Goal: Task Accomplishment & Management: Use online tool/utility

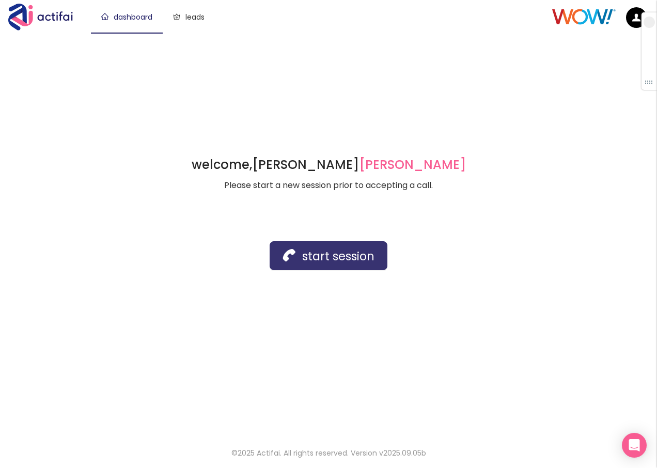
click at [322, 258] on button "start session" at bounding box center [329, 255] width 118 height 29
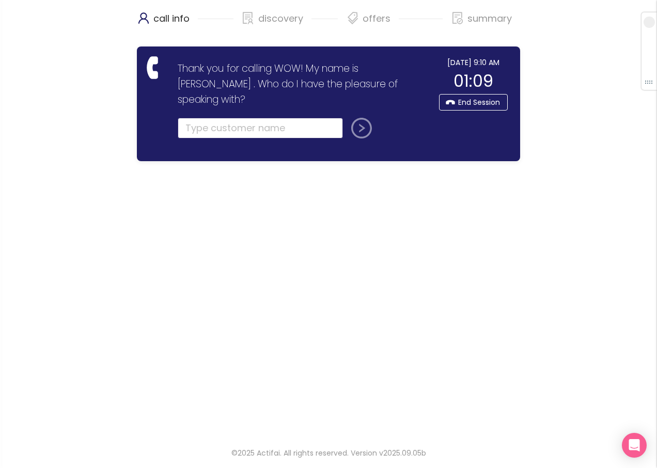
click at [192, 118] on input "text" at bounding box center [260, 128] width 165 height 21
type input "ROSE GAG"
click at [365, 118] on button "submit" at bounding box center [359, 128] width 25 height 21
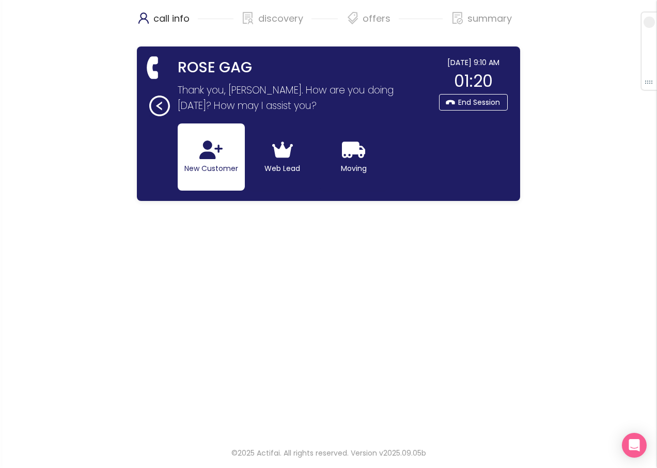
click at [203, 156] on icon "button" at bounding box center [210, 150] width 23 height 19
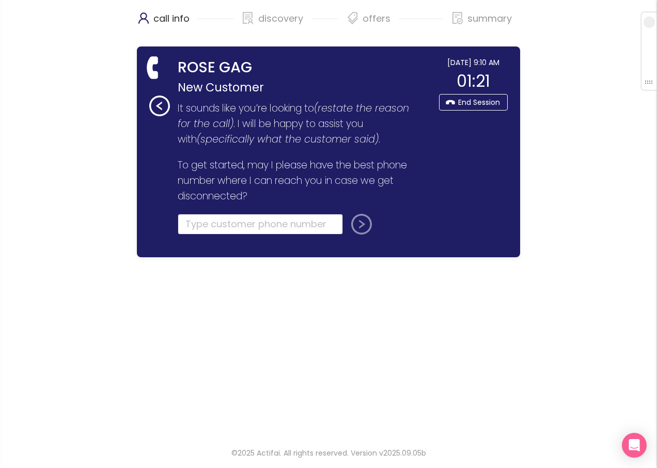
click at [213, 228] on input "tel" at bounding box center [260, 224] width 165 height 21
type input "[PHONE_NUMBER]"
click at [357, 227] on button "submit" at bounding box center [359, 224] width 25 height 21
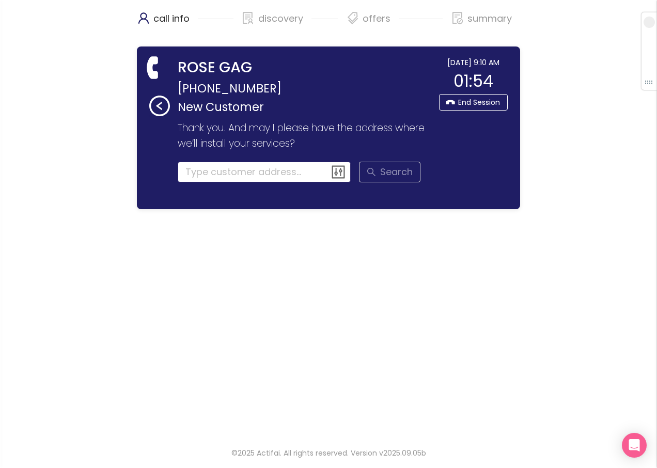
click at [249, 170] on input at bounding box center [265, 172] width 174 height 21
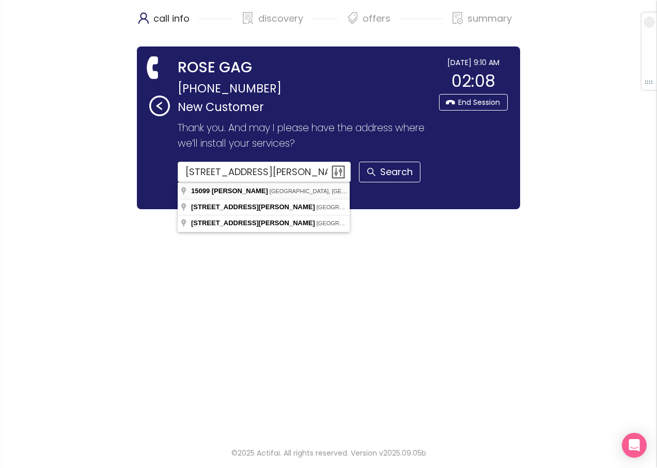
type input "[STREET_ADDRESS][PERSON_NAME]"
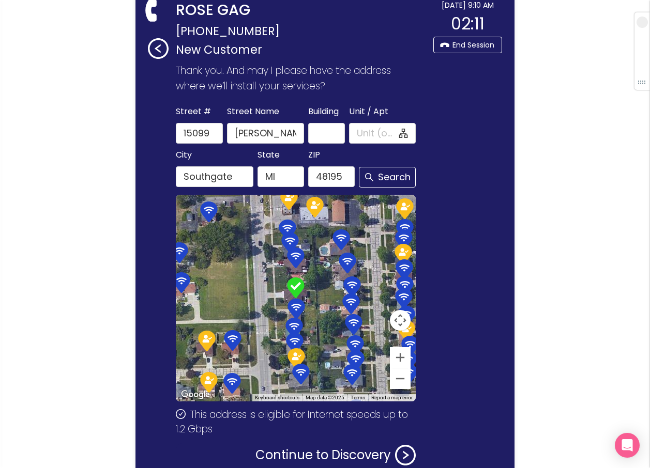
scroll to position [119, 0]
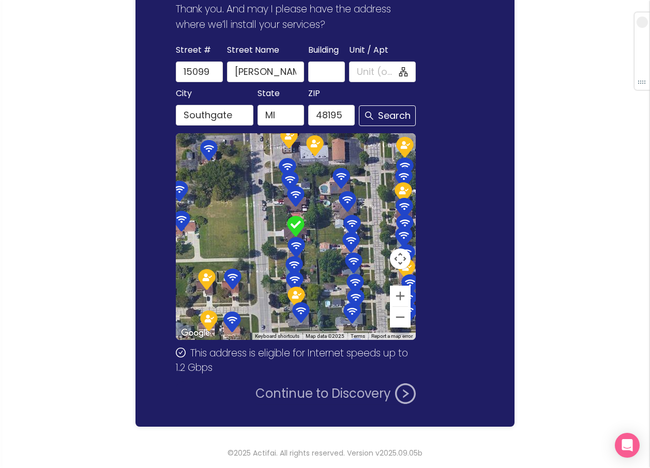
click at [303, 390] on button "Continue to Discovery" at bounding box center [335, 393] width 160 height 21
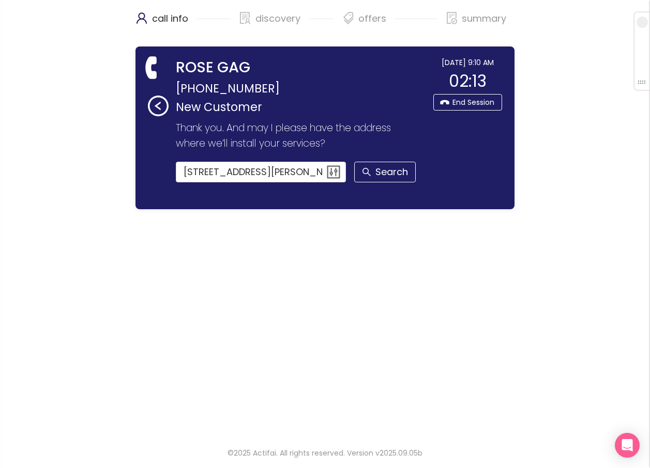
scroll to position [0, 0]
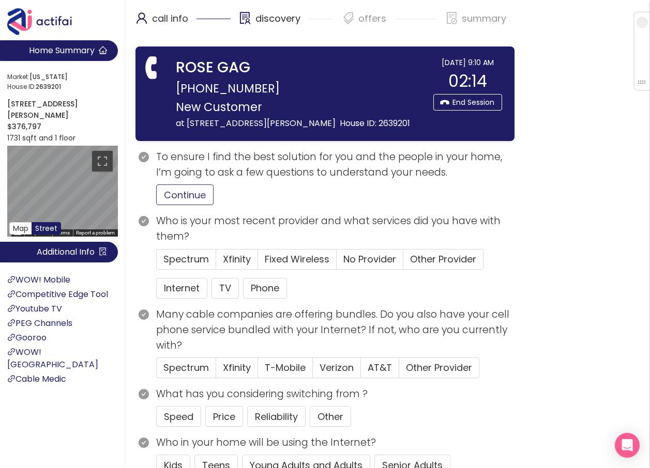
click at [175, 191] on button "Continue" at bounding box center [184, 194] width 57 height 21
click at [234, 262] on span "Xfinity" at bounding box center [237, 259] width 28 height 13
click at [216, 263] on input "Xfinity" at bounding box center [216, 263] width 0 height 0
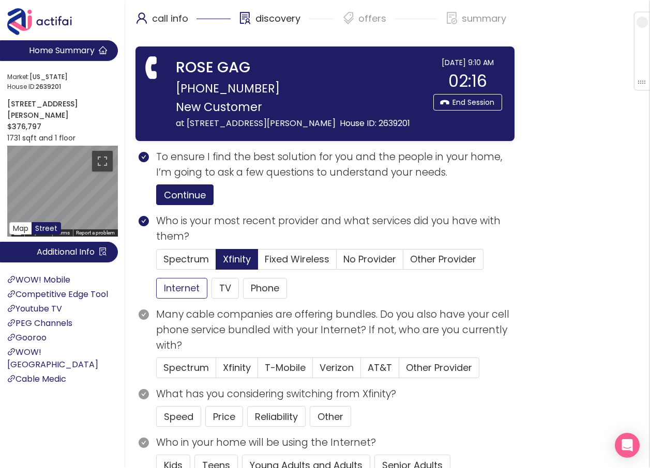
click at [193, 284] on button "Internet" at bounding box center [181, 288] width 51 height 21
click at [221, 290] on button "TV" at bounding box center [224, 288] width 27 height 21
click at [255, 288] on button "Phone" at bounding box center [265, 288] width 44 height 21
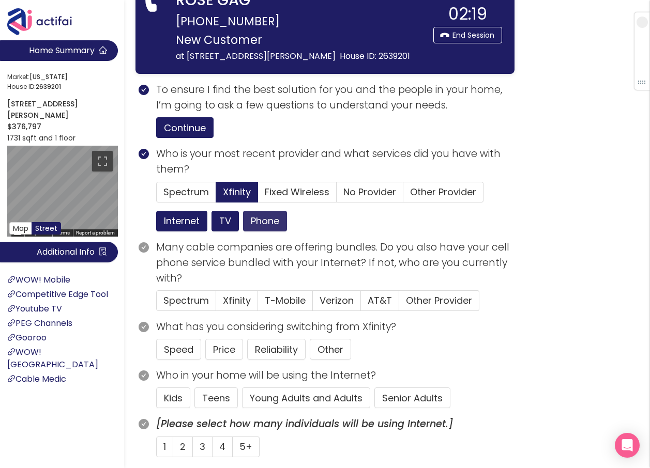
scroll to position [103, 0]
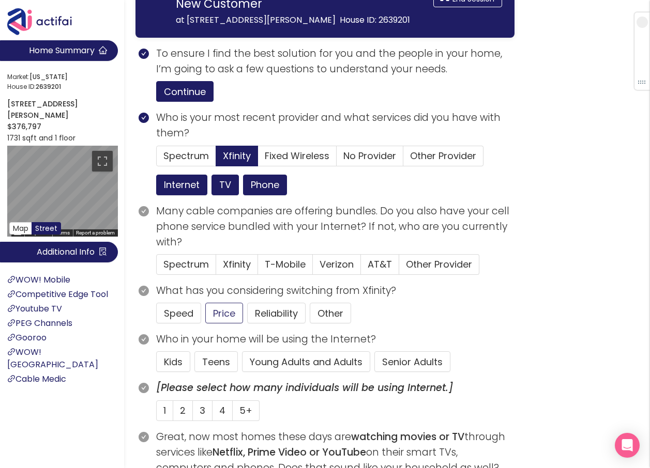
click at [211, 311] on button "Price" at bounding box center [224, 313] width 38 height 21
click at [404, 357] on button "Senior Adults" at bounding box center [412, 361] width 76 height 21
click at [165, 410] on span "1" at bounding box center [164, 410] width 3 height 13
click at [157, 414] on input "1" at bounding box center [157, 414] width 0 height 0
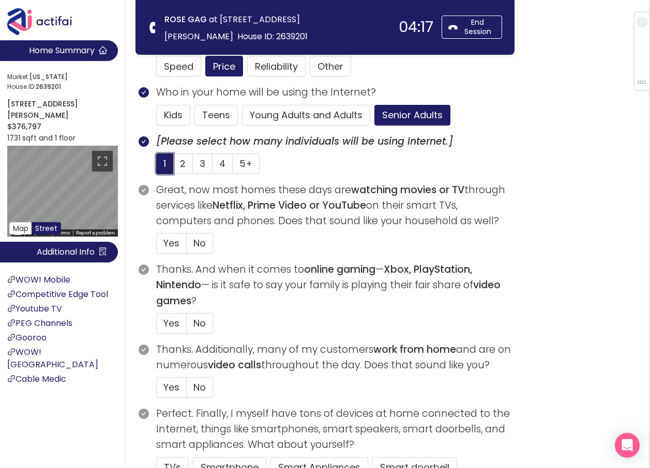
scroll to position [258, 0]
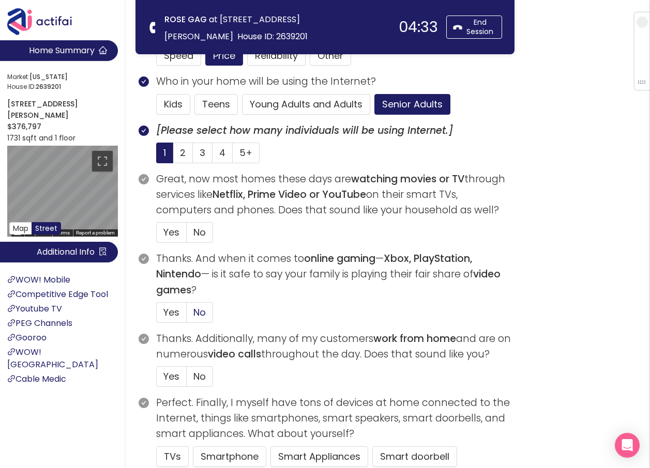
click at [201, 311] on span "No" at bounding box center [199, 312] width 12 height 13
click at [187, 316] on input "No" at bounding box center [187, 316] width 0 height 0
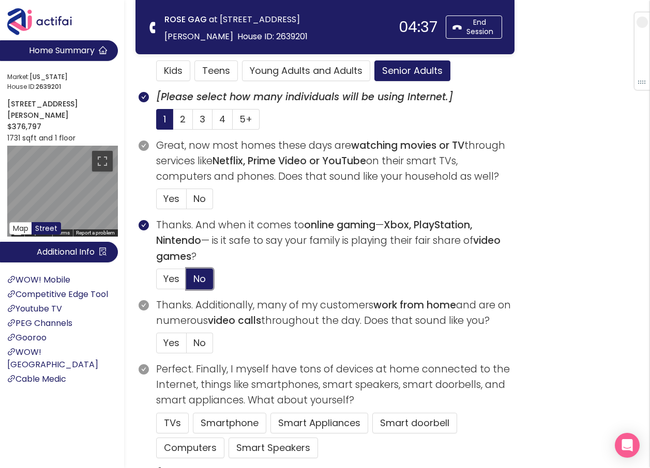
scroll to position [310, 0]
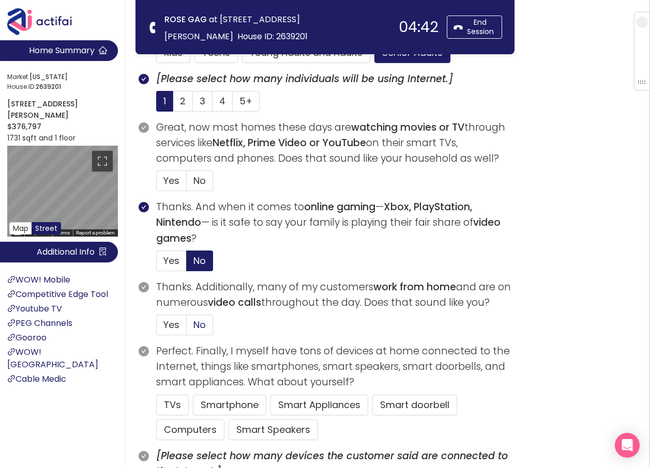
click at [200, 323] on span "No" at bounding box center [199, 324] width 12 height 13
click at [187, 328] on input "No" at bounding box center [187, 328] width 0 height 0
click at [187, 426] on button "Computers" at bounding box center [190, 430] width 68 height 21
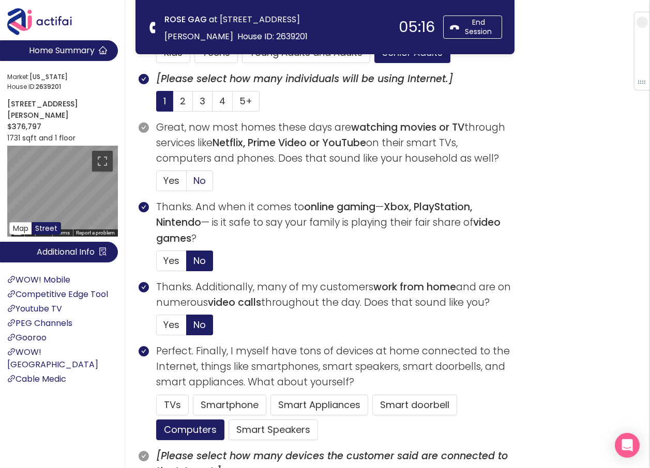
click at [201, 180] on span "No" at bounding box center [199, 180] width 12 height 13
click at [187, 184] on input "No" at bounding box center [187, 184] width 0 height 0
click at [175, 183] on span "Yes" at bounding box center [171, 180] width 16 height 13
click at [157, 184] on input "Yes" at bounding box center [157, 184] width 0 height 0
click at [168, 405] on button "TVs" at bounding box center [172, 405] width 33 height 21
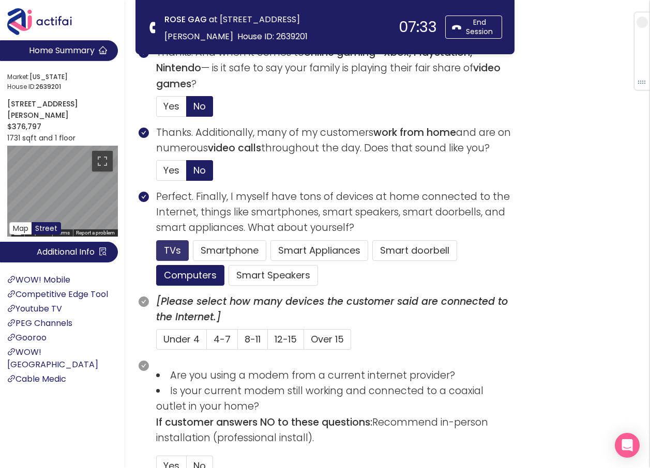
scroll to position [465, 0]
click at [180, 343] on span "Under 4" at bounding box center [181, 338] width 36 height 13
click at [157, 342] on input "Under 4" at bounding box center [157, 342] width 0 height 0
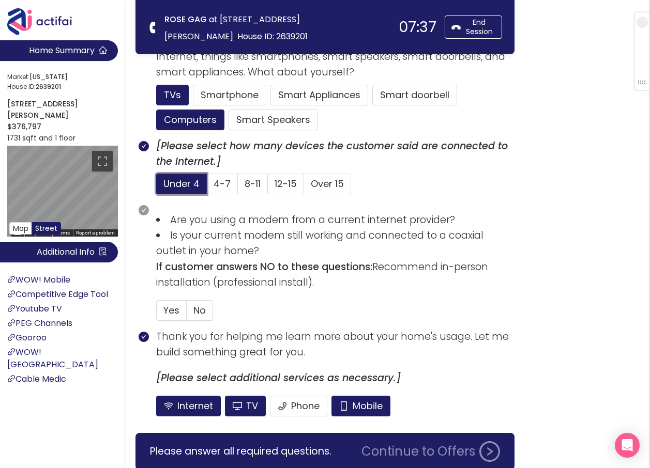
scroll to position [664, 0]
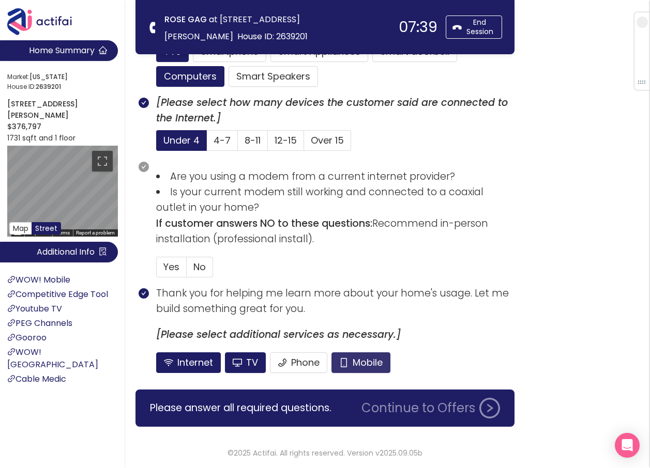
click at [347, 359] on button "Mobile" at bounding box center [360, 362] width 59 height 21
drag, startPoint x: 293, startPoint y: 364, endPoint x: 295, endPoint y: 350, distance: 14.0
click at [294, 364] on button "Phone" at bounding box center [298, 362] width 57 height 21
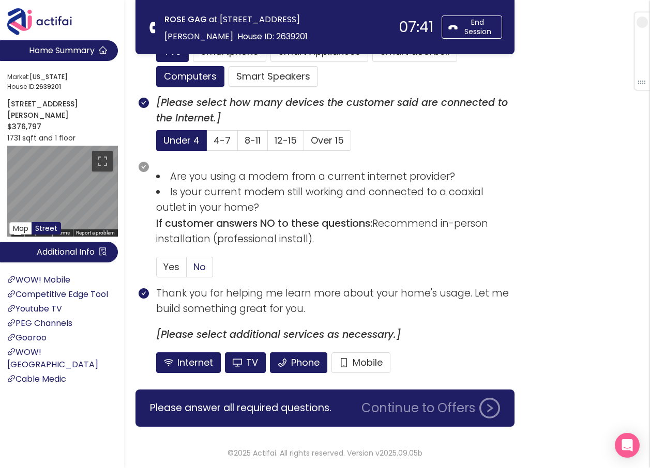
click at [199, 270] on span "No" at bounding box center [199, 266] width 12 height 13
click at [187, 270] on input "No" at bounding box center [187, 270] width 0 height 0
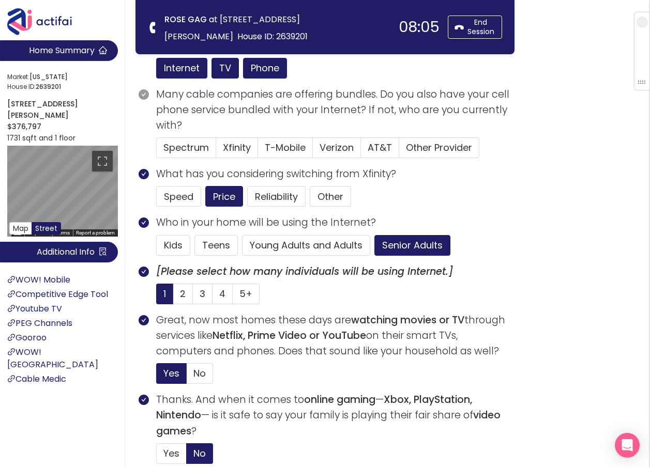
scroll to position [95, 0]
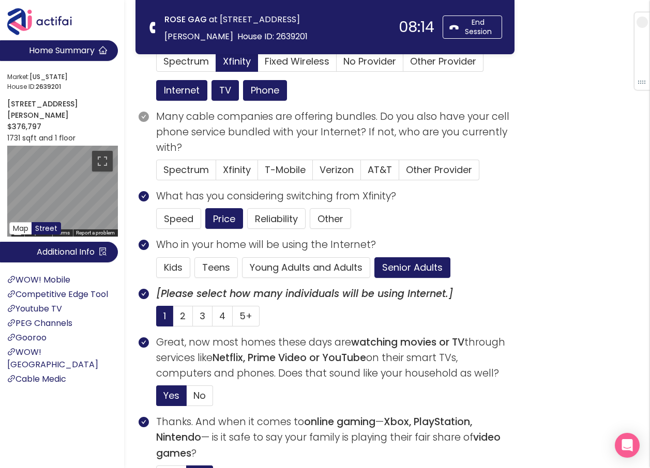
drag, startPoint x: 163, startPoint y: 37, endPoint x: 187, endPoint y: 35, distance: 23.8
click at [187, 35] on section "ROSE GAG at [STREET_ADDRESS][PERSON_NAME] House ID: 2639201" at bounding box center [278, 27] width 240 height 34
copy span "48195"
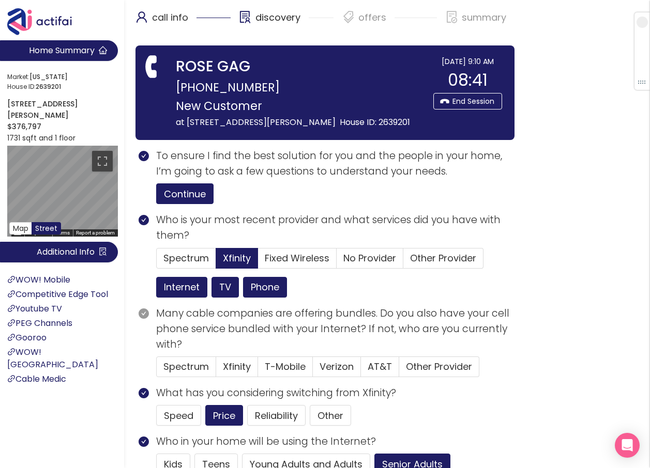
scroll to position [0, 0]
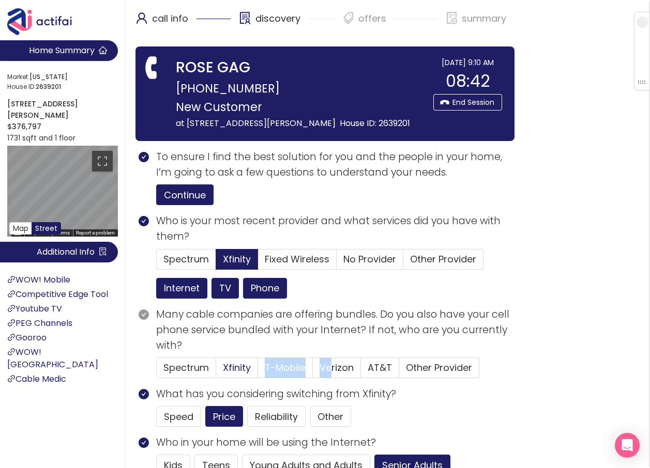
drag, startPoint x: 281, startPoint y: 370, endPoint x: 254, endPoint y: 359, distance: 28.5
click at [254, 359] on div "Spectrum Xfinity T-Mobile Verizon AT&T Other Provider" at bounding box center [317, 368] width 323 height 21
drag, startPoint x: 254, startPoint y: 359, endPoint x: 348, endPoint y: 367, distance: 94.5
click at [348, 368] on span "Verizon" at bounding box center [336, 367] width 34 height 13
click at [313, 371] on input "Verizon" at bounding box center [313, 371] width 0 height 0
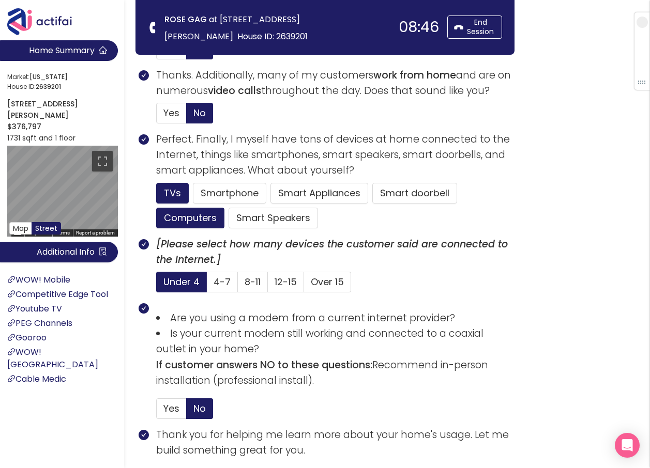
scroll to position [664, 0]
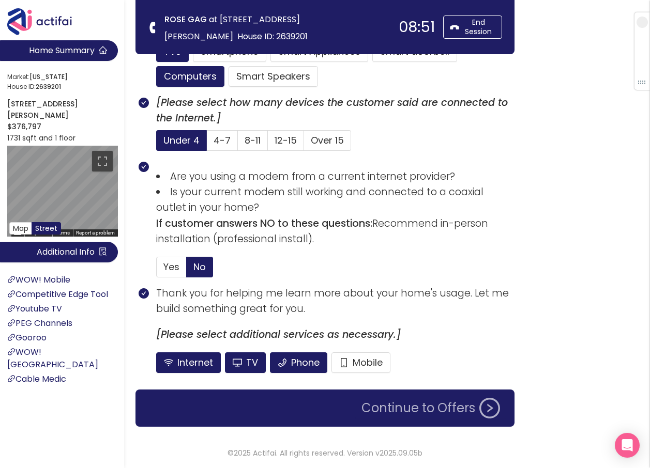
click at [405, 410] on button "Continue to Offers" at bounding box center [430, 408] width 151 height 21
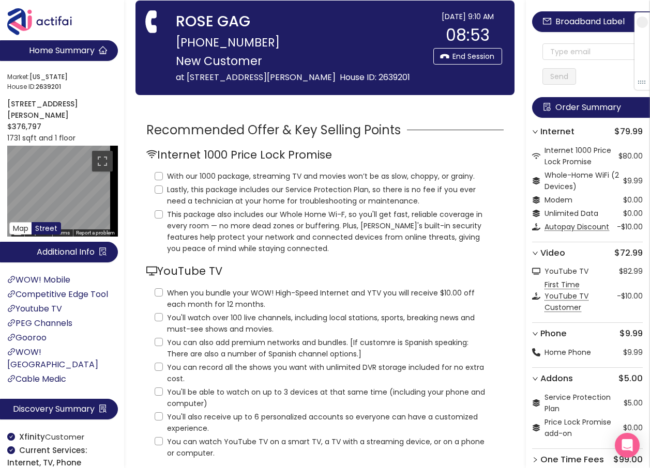
scroll to position [0, 0]
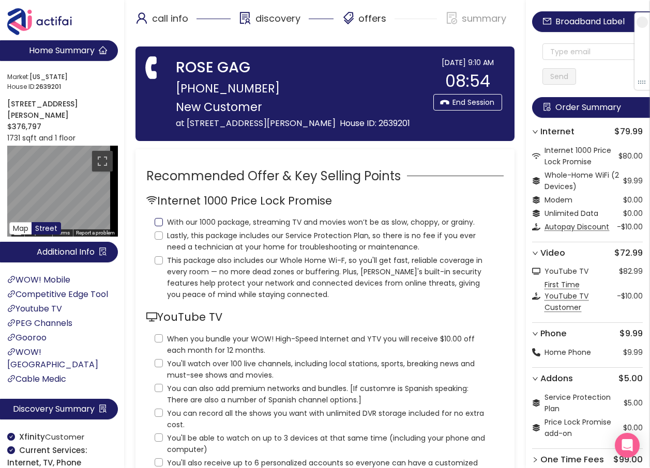
click at [158, 223] on input "With our 1000 package, streaming TV and movies won’t be as slow, choppy, or gra…" at bounding box center [159, 222] width 8 height 8
checkbox input "true"
click at [158, 237] on input "Lastly, this package includes our Service Protection Plan, so there is no fee i…" at bounding box center [159, 236] width 8 height 8
checkbox input "true"
click at [159, 263] on input "This package also includes our Whole Home Wi-F, so you'll get fast, reliable co…" at bounding box center [159, 260] width 8 height 8
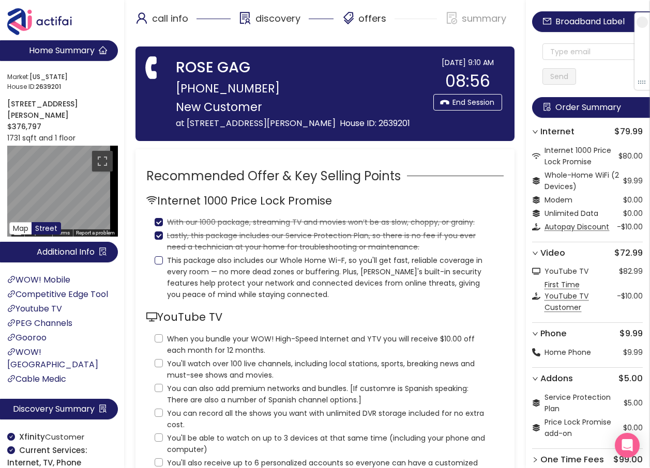
checkbox input "true"
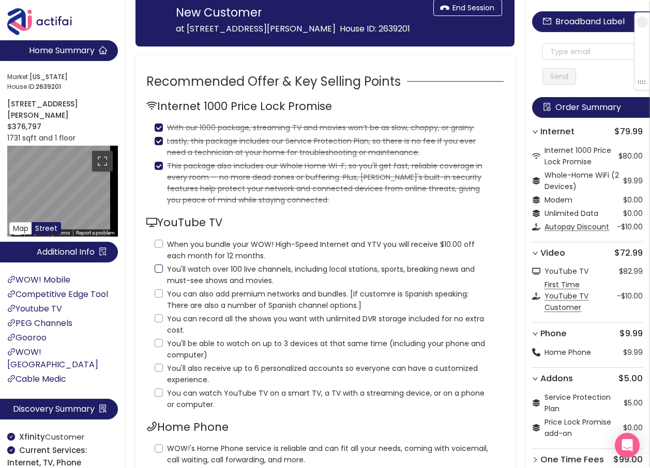
scroll to position [103, 0]
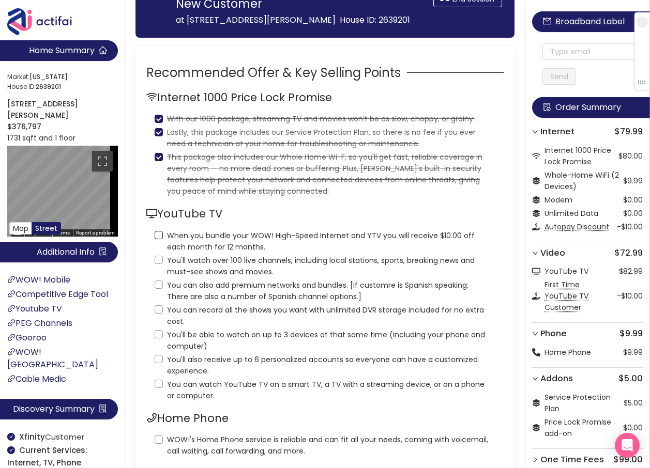
click at [155, 237] on input "When you bundle your WOW! High-Speed Internet and YTV you will receive $10.00 o…" at bounding box center [159, 235] width 8 height 8
checkbox input "true"
click at [160, 260] on input "You'll watch over 100 live channels, including local stations, sports, breaking…" at bounding box center [159, 260] width 8 height 8
checkbox input "true"
click at [160, 287] on input "You can also add premium networks and bundles. [If customre is Spanish speaking…" at bounding box center [159, 285] width 8 height 8
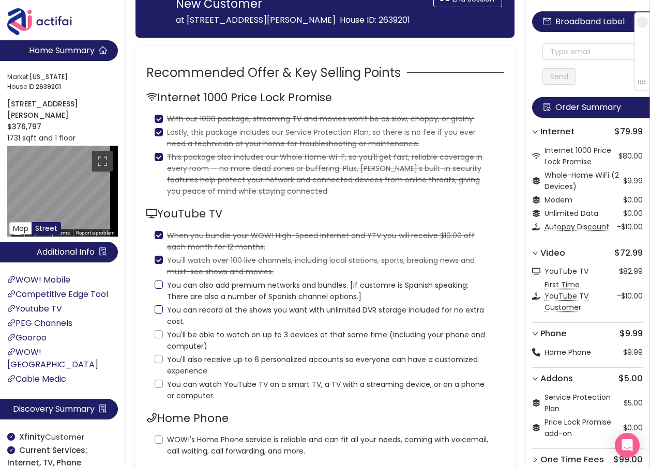
checkbox input "true"
click at [157, 309] on input "You can record all the shows you want with unlimited DVR storage included for n…" at bounding box center [159, 309] width 8 height 8
checkbox input "true"
click at [158, 337] on input "You'll be able to watch on up to 3 devices at that same time (including your ph…" at bounding box center [159, 334] width 8 height 8
checkbox input "true"
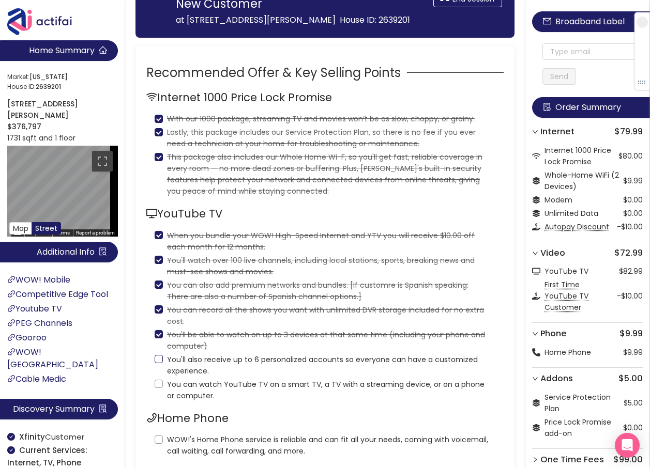
click at [162, 359] on input "You'll also receive up to 6 personalized accounts so everyone can have a custom…" at bounding box center [159, 359] width 8 height 8
checkbox input "true"
click at [160, 386] on input "You can watch YouTube TV on a smart TV, a TV with a streaming device, or on a p…" at bounding box center [159, 384] width 8 height 8
checkbox input "true"
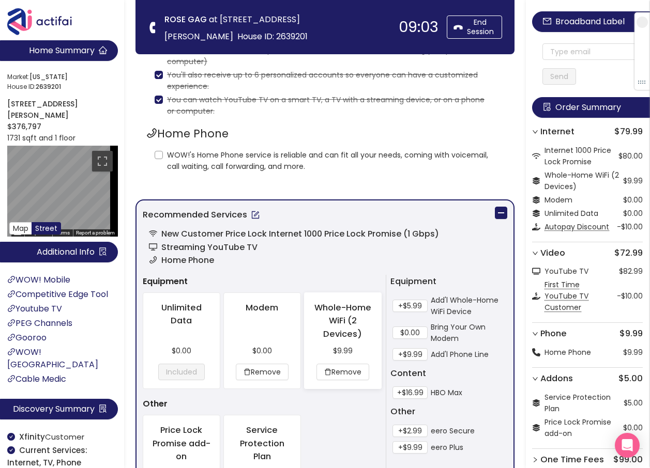
scroll to position [310, 0]
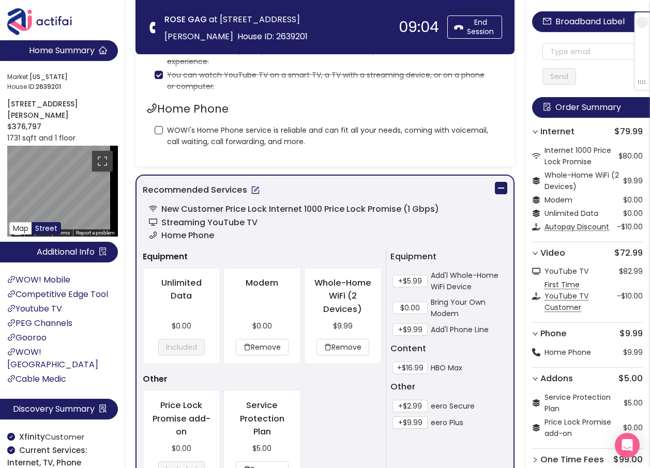
click at [162, 127] on label "WOW!'s Home Phone service is reliable and can fit all your needs, coming with v…" at bounding box center [325, 134] width 341 height 25
click at [158, 129] on input "WOW!'s Home Phone service is reliable and can fit all your needs, coming with v…" at bounding box center [159, 130] width 8 height 8
checkbox input "true"
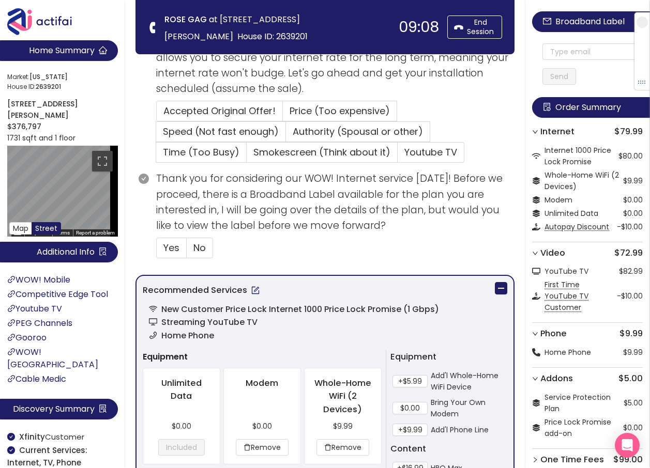
scroll to position [517, 0]
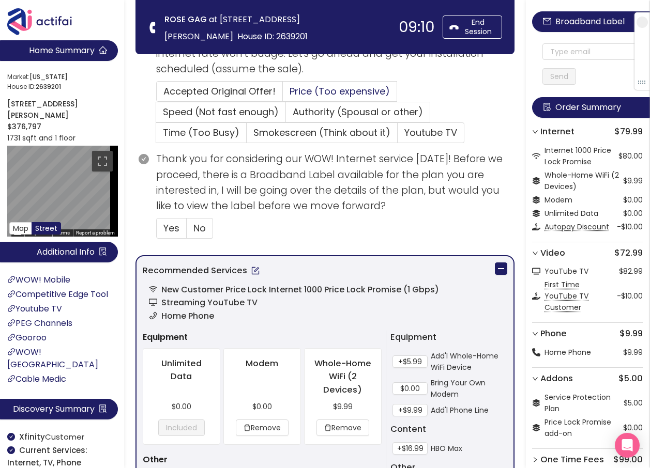
click at [347, 90] on span "Price (Too expensive)" at bounding box center [339, 91] width 100 height 13
click at [283, 95] on input "Price (Too expensive)" at bounding box center [283, 95] width 0 height 0
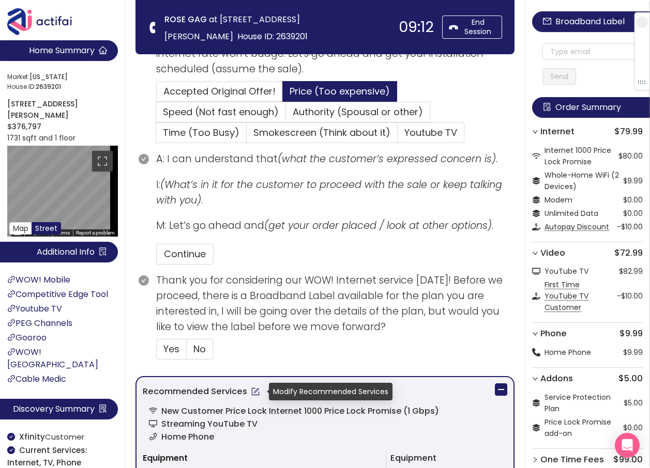
click at [252, 393] on button "button" at bounding box center [255, 391] width 17 height 17
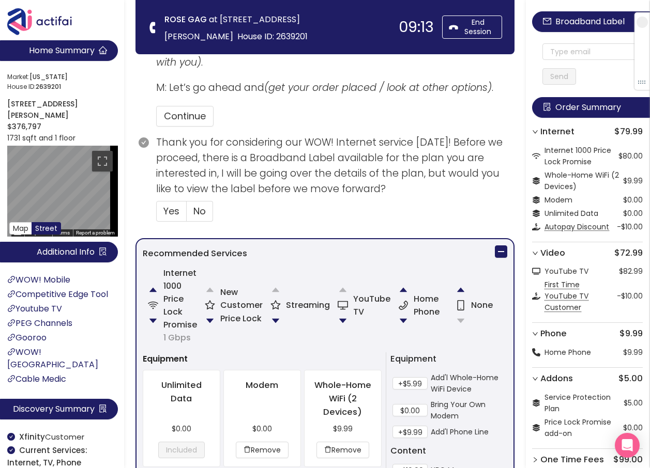
scroll to position [672, 0]
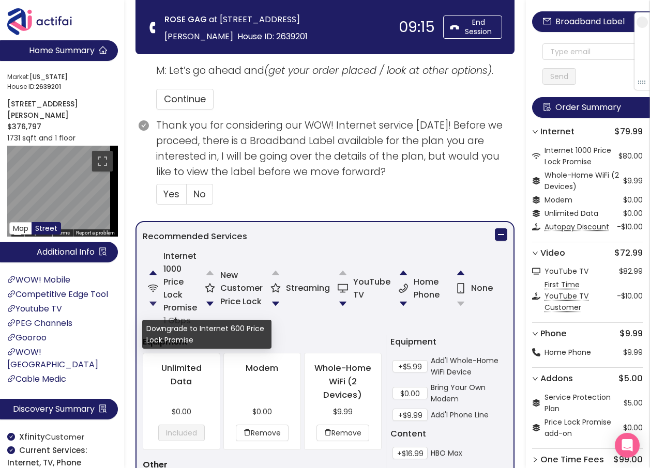
click at [152, 302] on button "button" at bounding box center [153, 304] width 21 height 21
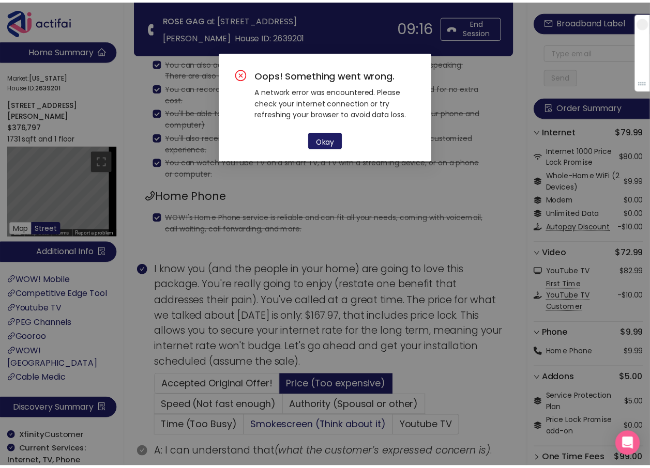
scroll to position [207, 0]
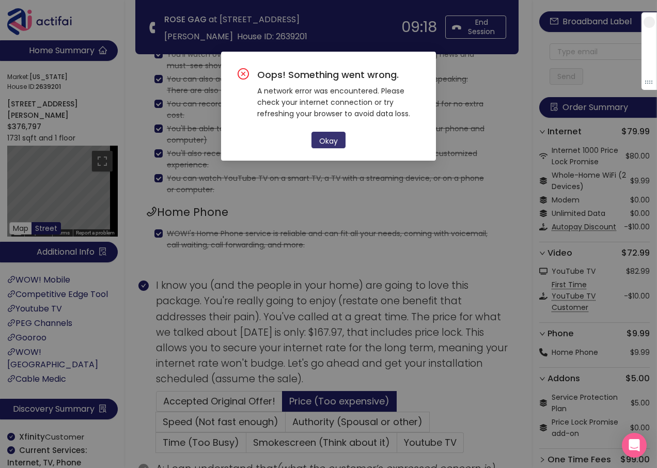
click at [322, 142] on button "Okay" at bounding box center [329, 140] width 34 height 17
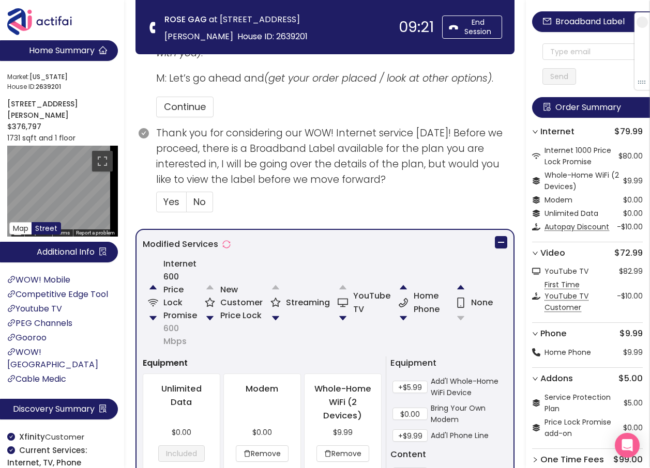
scroll to position [724, 0]
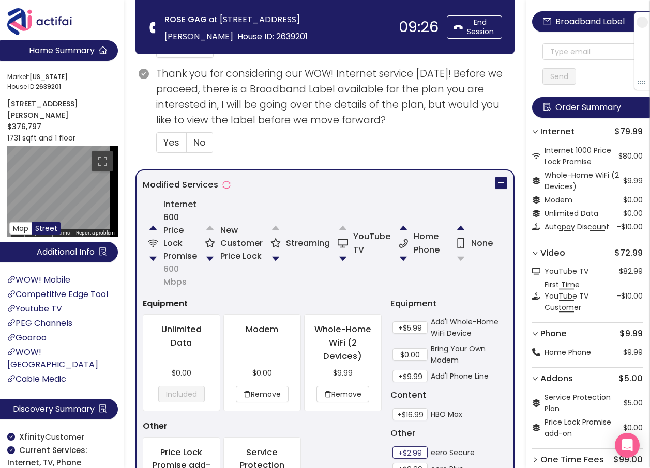
click at [408, 451] on button "+$2.99" at bounding box center [409, 453] width 35 height 12
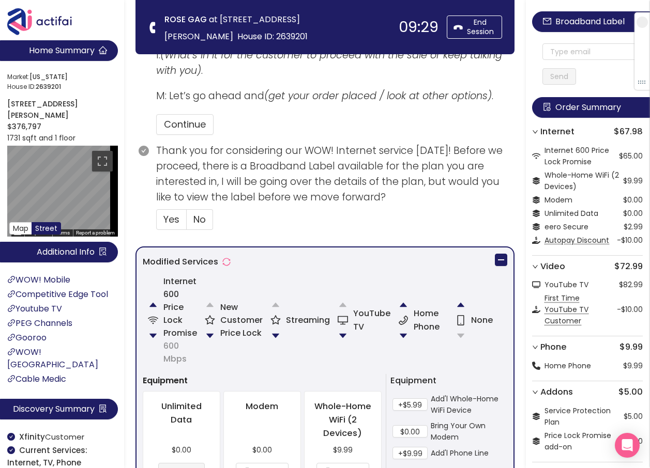
scroll to position [672, 0]
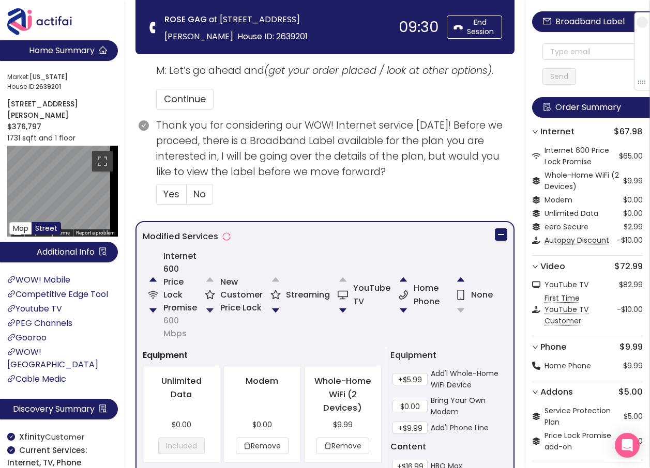
click at [206, 309] on button "button" at bounding box center [209, 310] width 21 height 21
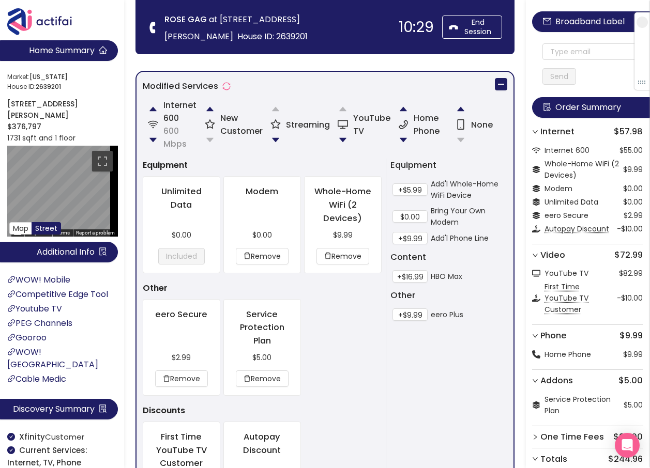
scroll to position [882, 0]
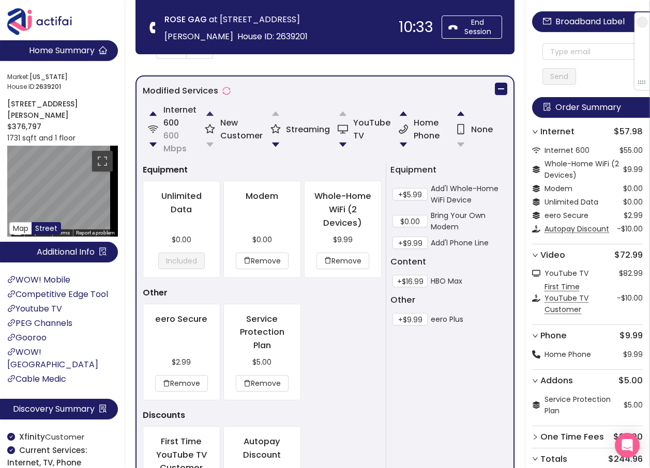
click at [210, 112] on button "button" at bounding box center [209, 113] width 21 height 21
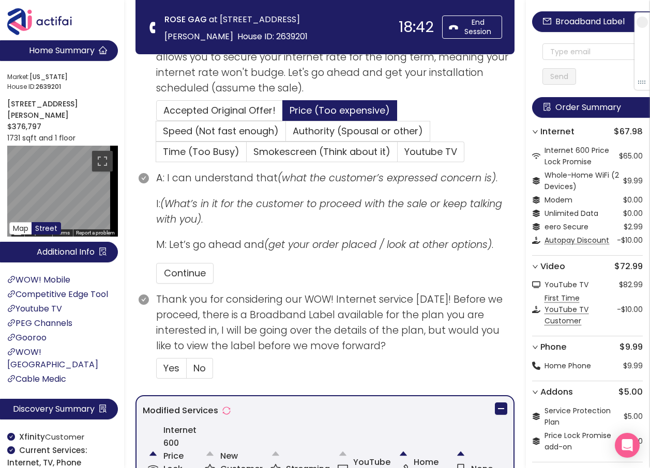
scroll to position [508, 0]
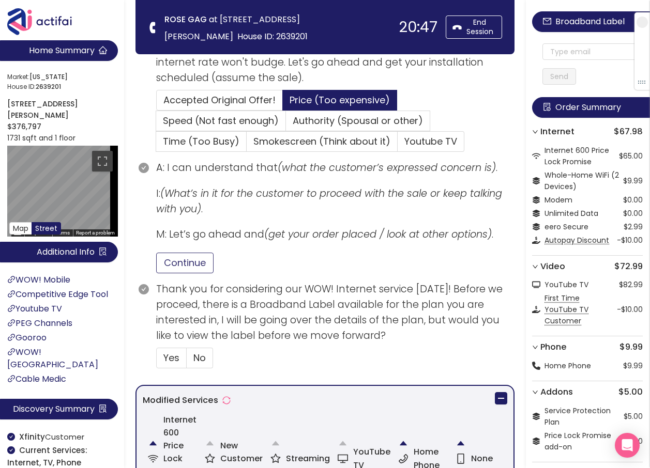
click at [192, 256] on button "Continue" at bounding box center [184, 263] width 57 height 21
click at [208, 360] on label "No" at bounding box center [200, 358] width 26 height 21
click at [187, 361] on input "No" at bounding box center [187, 361] width 0 height 0
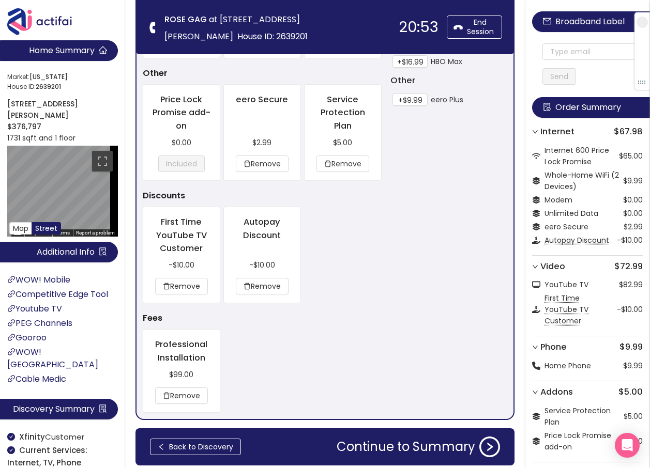
scroll to position [1115, 0]
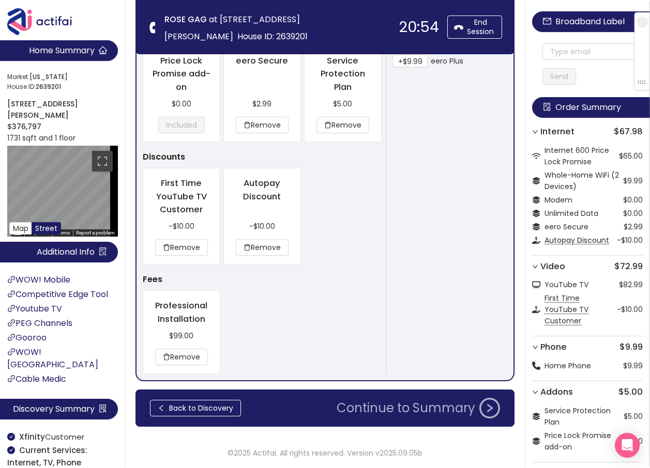
click at [376, 414] on button "Continue to Summary" at bounding box center [418, 408] width 176 height 21
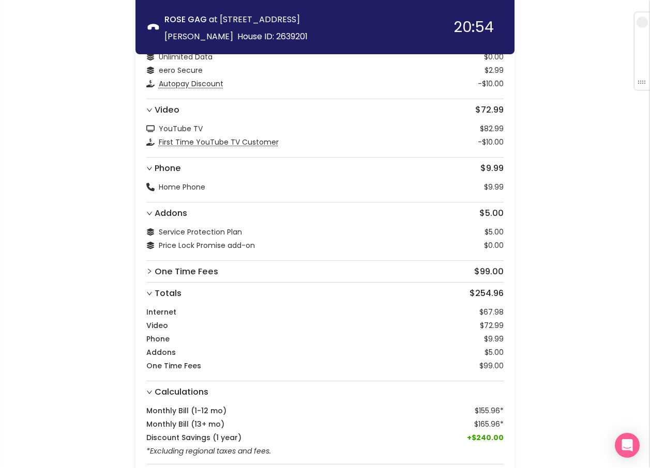
scroll to position [270, 0]
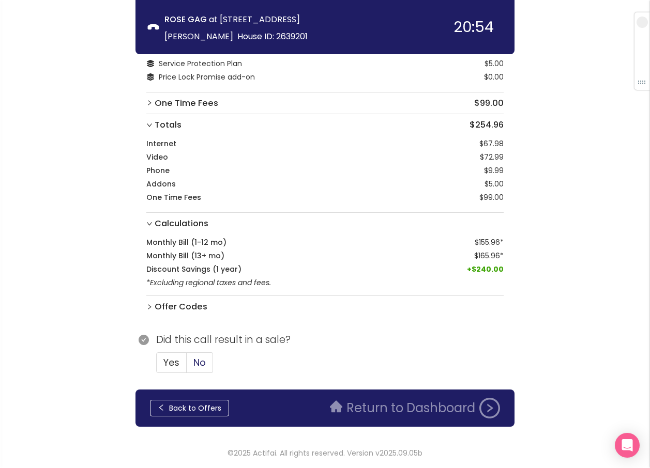
click at [199, 362] on span "No" at bounding box center [199, 362] width 12 height 13
click at [187, 366] on input "No" at bounding box center [187, 366] width 0 height 0
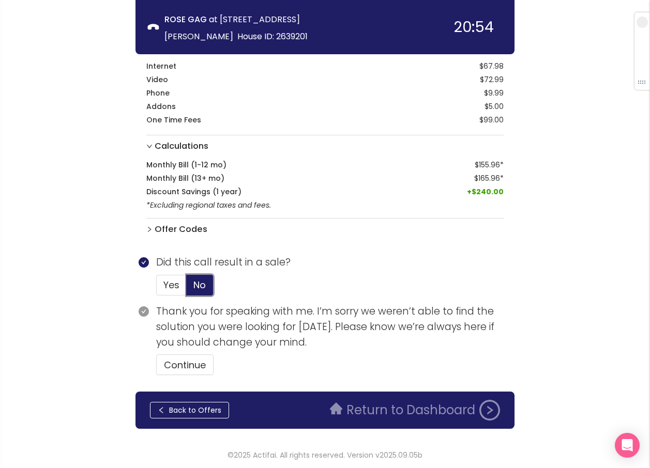
scroll to position [350, 0]
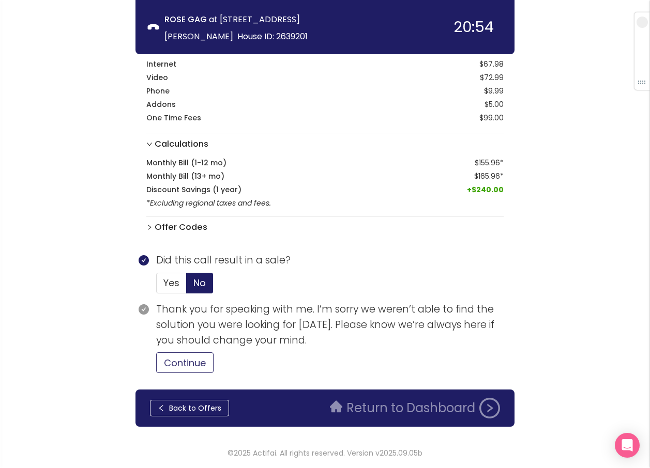
click at [189, 363] on button "Continue" at bounding box center [184, 362] width 57 height 21
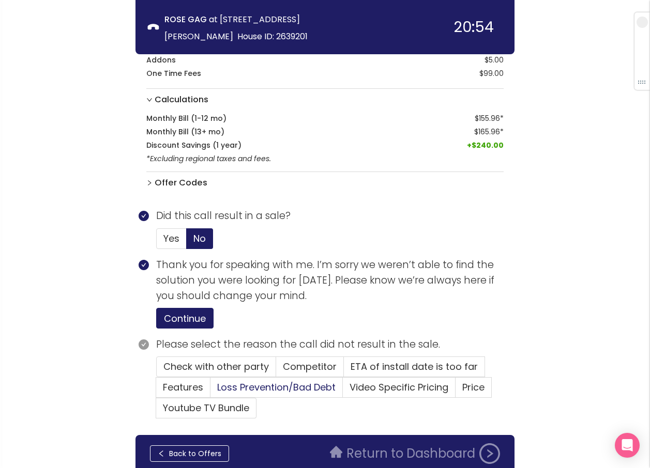
scroll to position [440, 0]
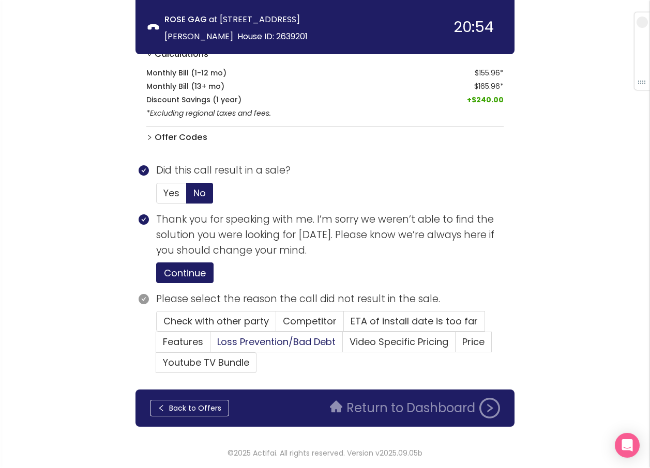
click at [277, 342] on span "Loss Prevention/Bad Debt" at bounding box center [276, 341] width 118 height 13
click at [210, 345] on input "Loss Prevention/Bad Debt" at bounding box center [210, 345] width 0 height 0
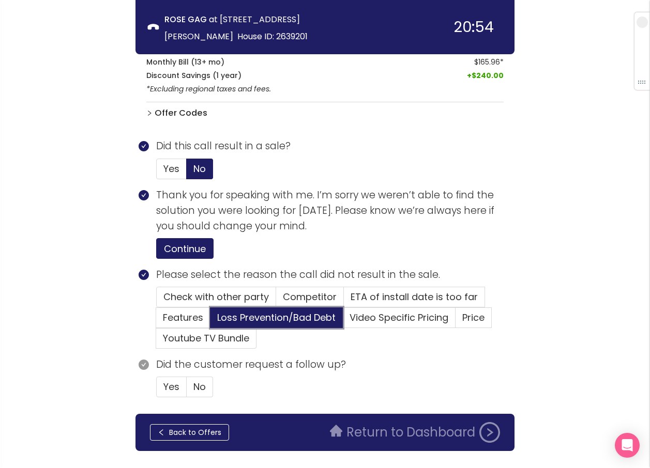
scroll to position [488, 0]
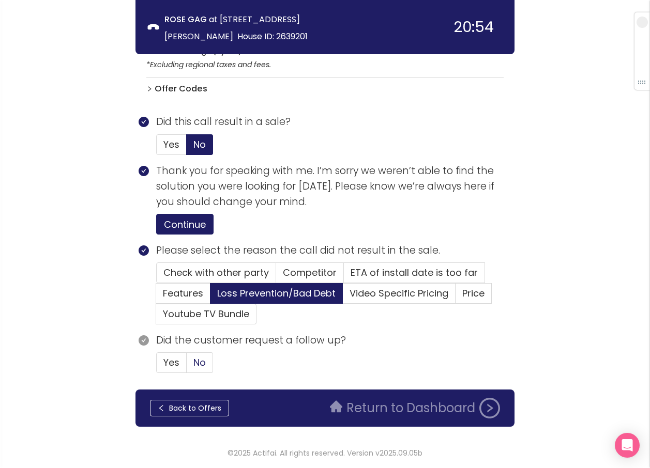
click at [202, 364] on span "No" at bounding box center [199, 362] width 12 height 13
click at [187, 366] on input "No" at bounding box center [187, 366] width 0 height 0
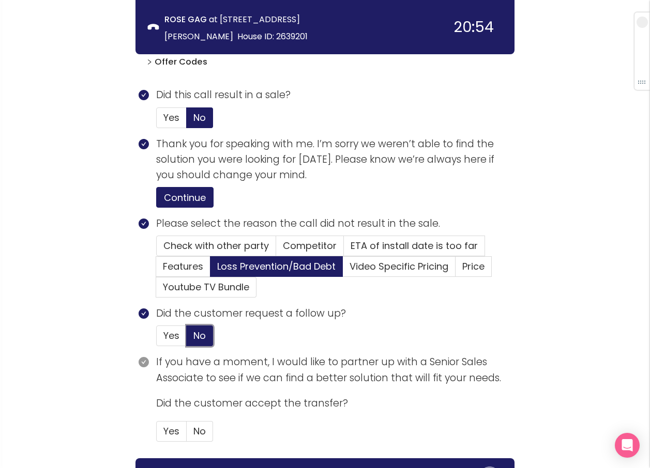
scroll to position [584, 0]
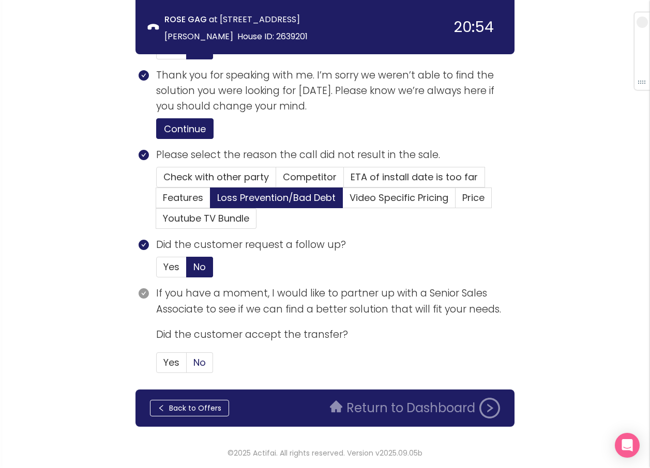
click at [199, 363] on span "No" at bounding box center [199, 362] width 12 height 13
click at [187, 366] on input "No" at bounding box center [187, 366] width 0 height 0
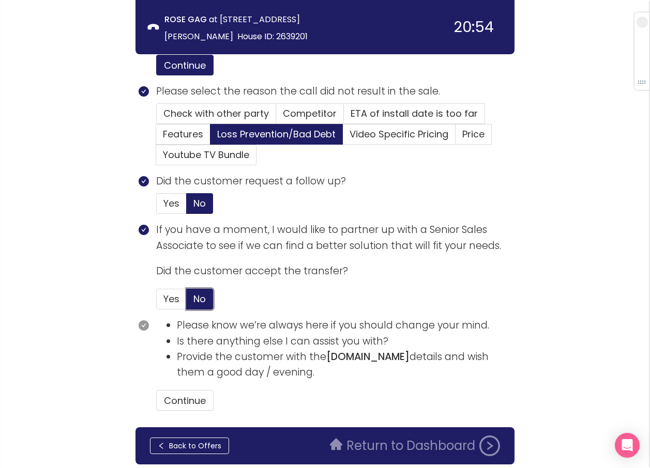
scroll to position [685, 0]
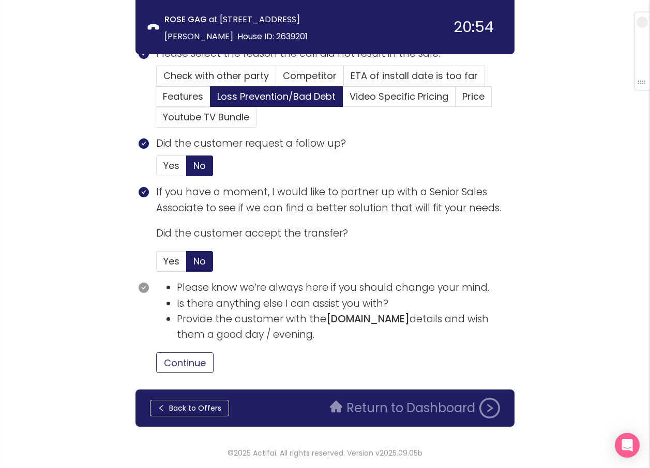
click at [206, 365] on button "Continue" at bounding box center [184, 362] width 57 height 21
click at [351, 409] on button "Return to Dashboard" at bounding box center [415, 408] width 182 height 21
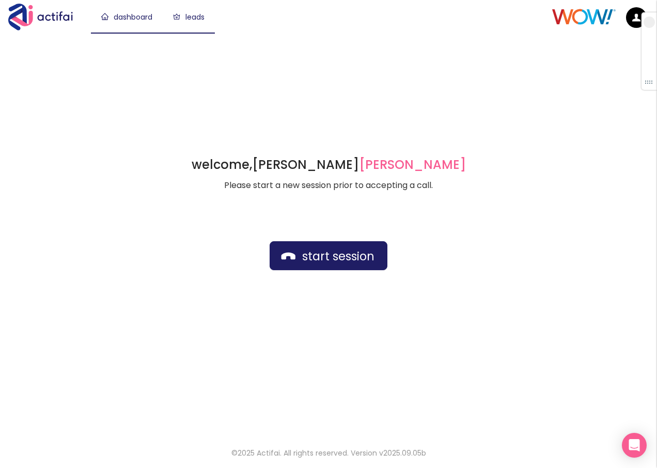
click at [187, 15] on link "leads" at bounding box center [189, 17] width 32 height 10
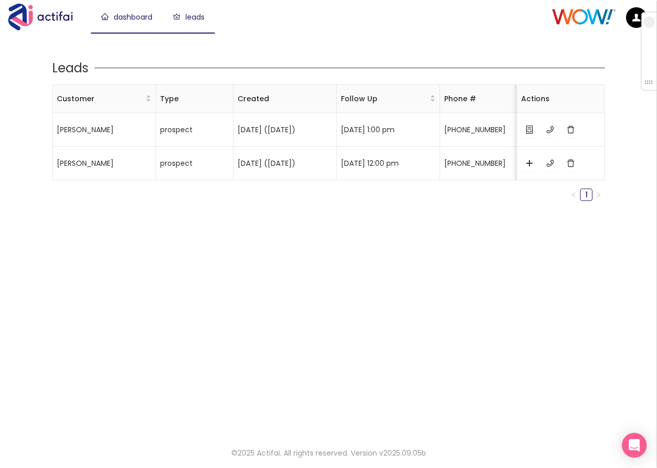
click at [148, 19] on link "dashboard" at bounding box center [126, 17] width 51 height 10
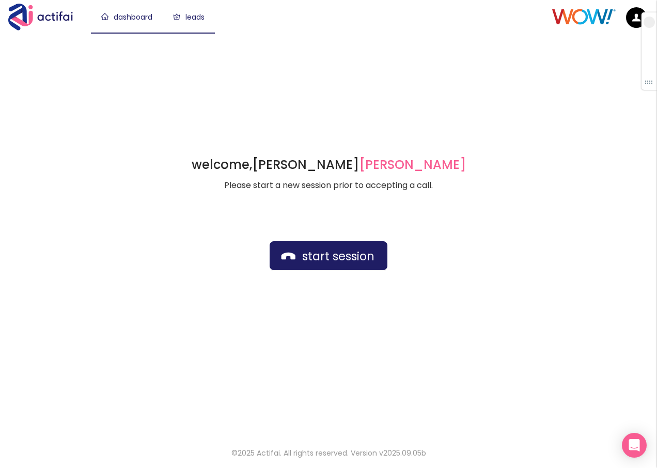
click at [199, 16] on link "leads" at bounding box center [189, 17] width 32 height 10
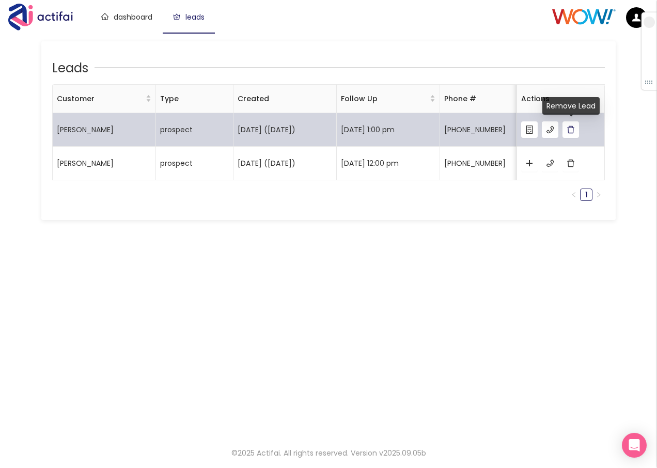
click at [572, 132] on button "button" at bounding box center [571, 129] width 17 height 17
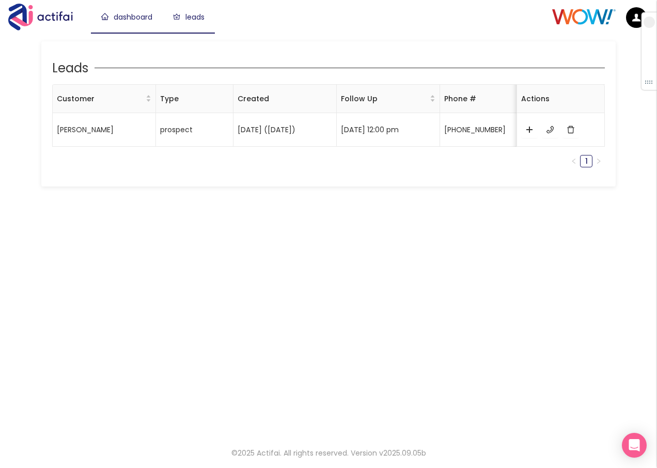
click at [128, 18] on link "dashboard" at bounding box center [126, 17] width 51 height 10
